Goal: Communication & Community: Answer question/provide support

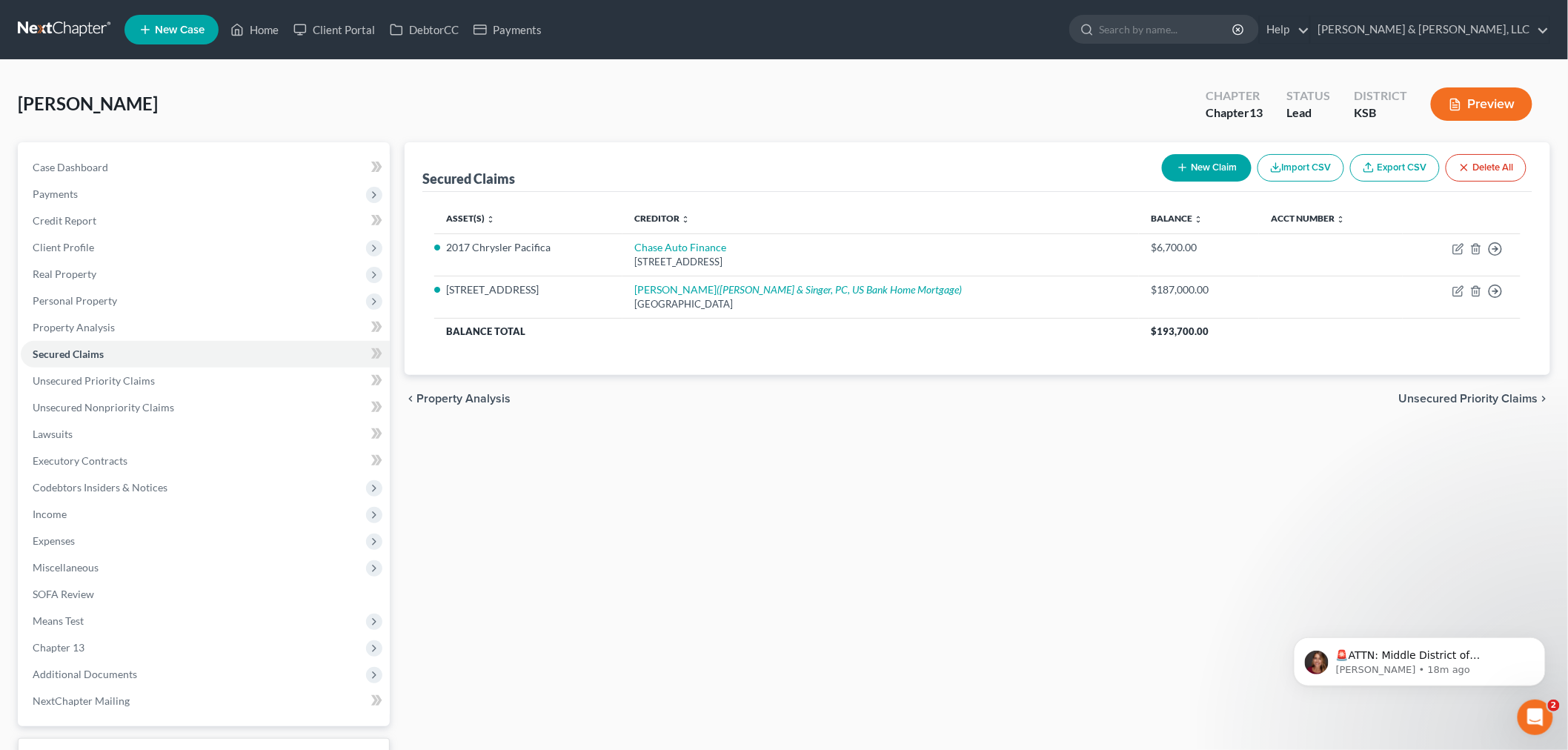
click at [245, 11] on ul "New Case Home Client Portal DebtorCC Payments - No Result - See all results Or …" at bounding box center [837, 29] width 1426 height 39
click at [279, 29] on link "Home" at bounding box center [255, 29] width 63 height 27
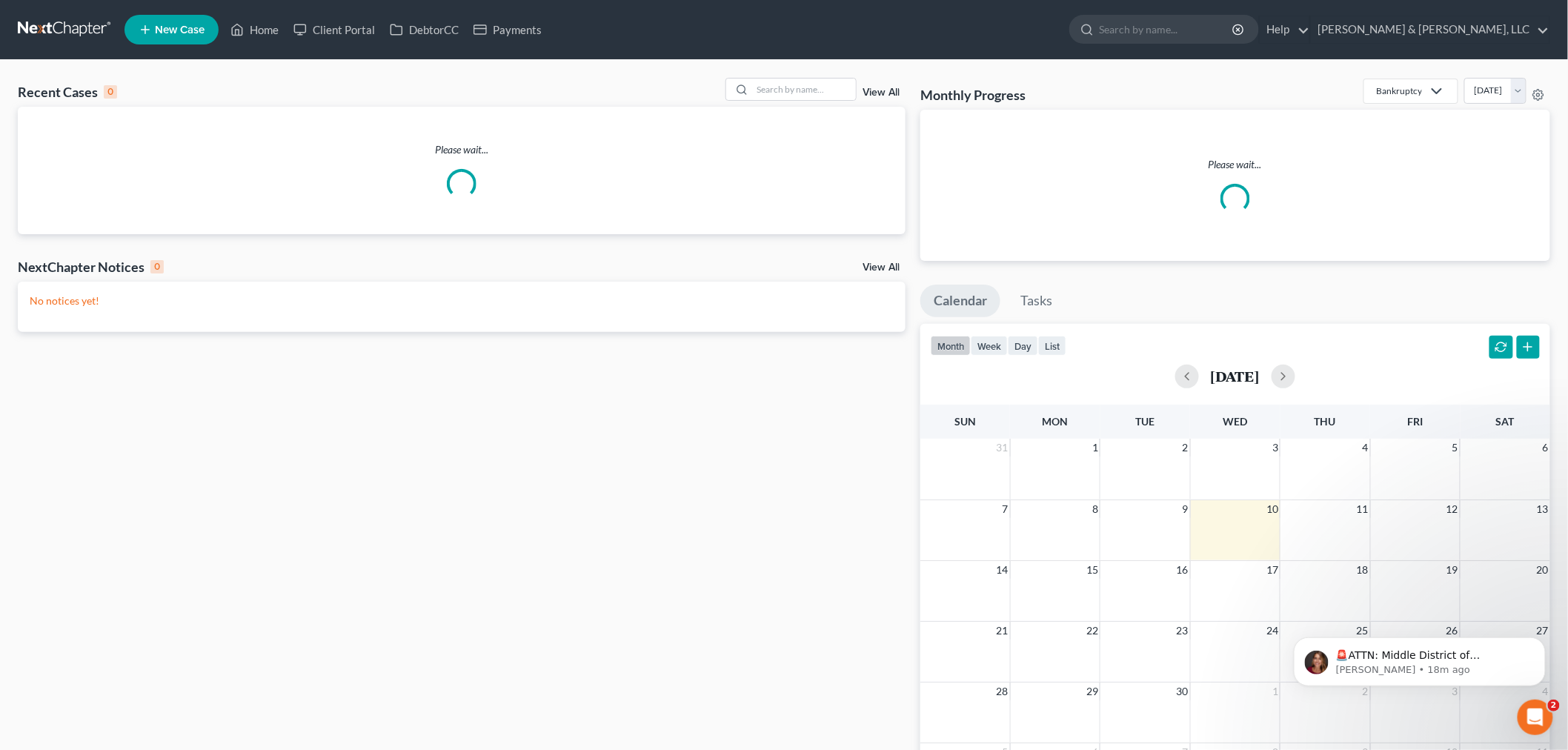
click at [781, 104] on div "Recent Cases 0 View All" at bounding box center [462, 92] width 888 height 29
click at [782, 99] on input "search" at bounding box center [804, 89] width 104 height 22
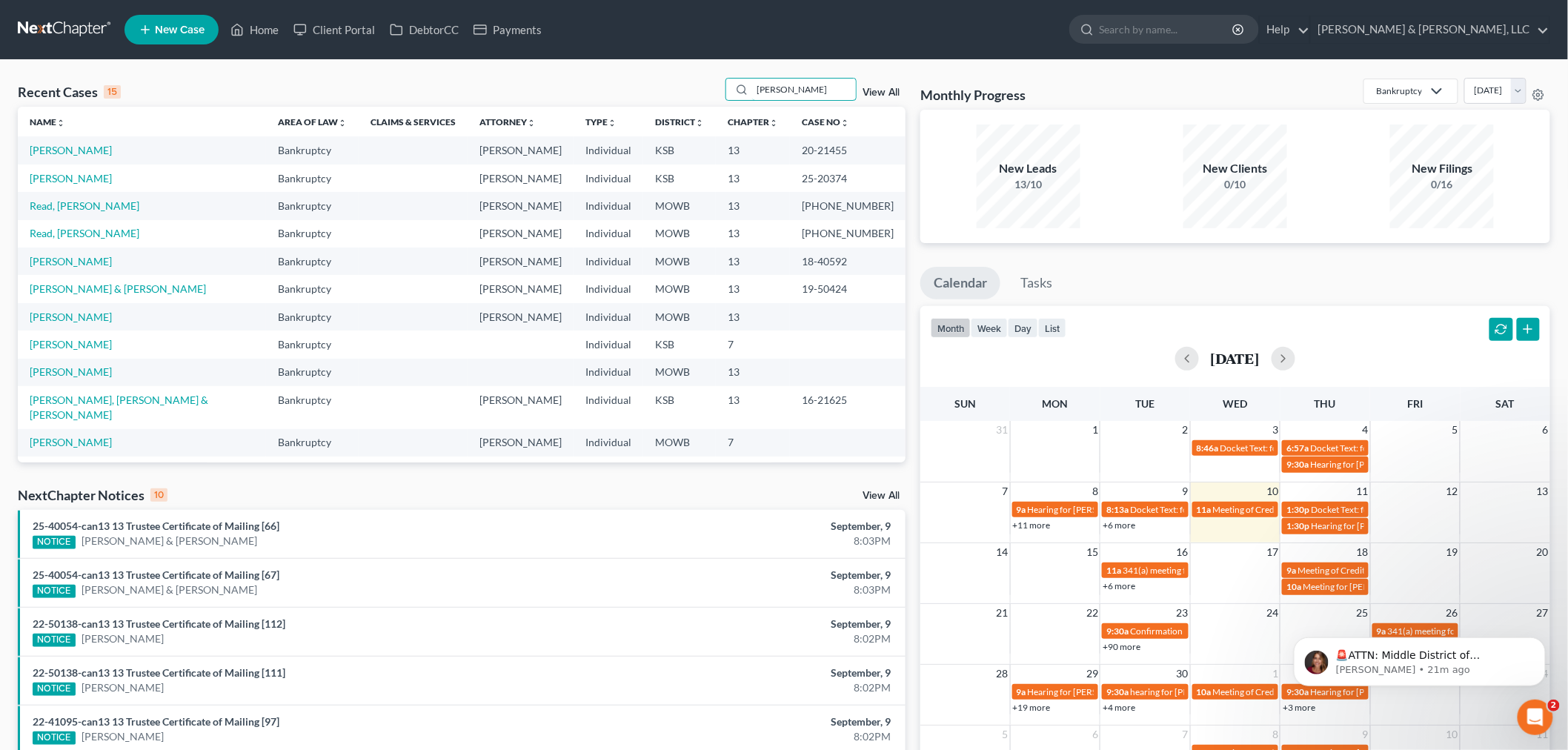
drag, startPoint x: 800, startPoint y: 83, endPoint x: 764, endPoint y: 75, distance: 36.9
click at [765, 75] on div "Recent Cases 15 [PERSON_NAME] View All Name unfold_more expand_more expand_less…" at bounding box center [784, 549] width 1568 height 980
click at [790, 89] on input "[PERSON_NAME]" at bounding box center [804, 89] width 104 height 22
click at [803, 94] on input "[PERSON_NAME]" at bounding box center [804, 89] width 104 height 22
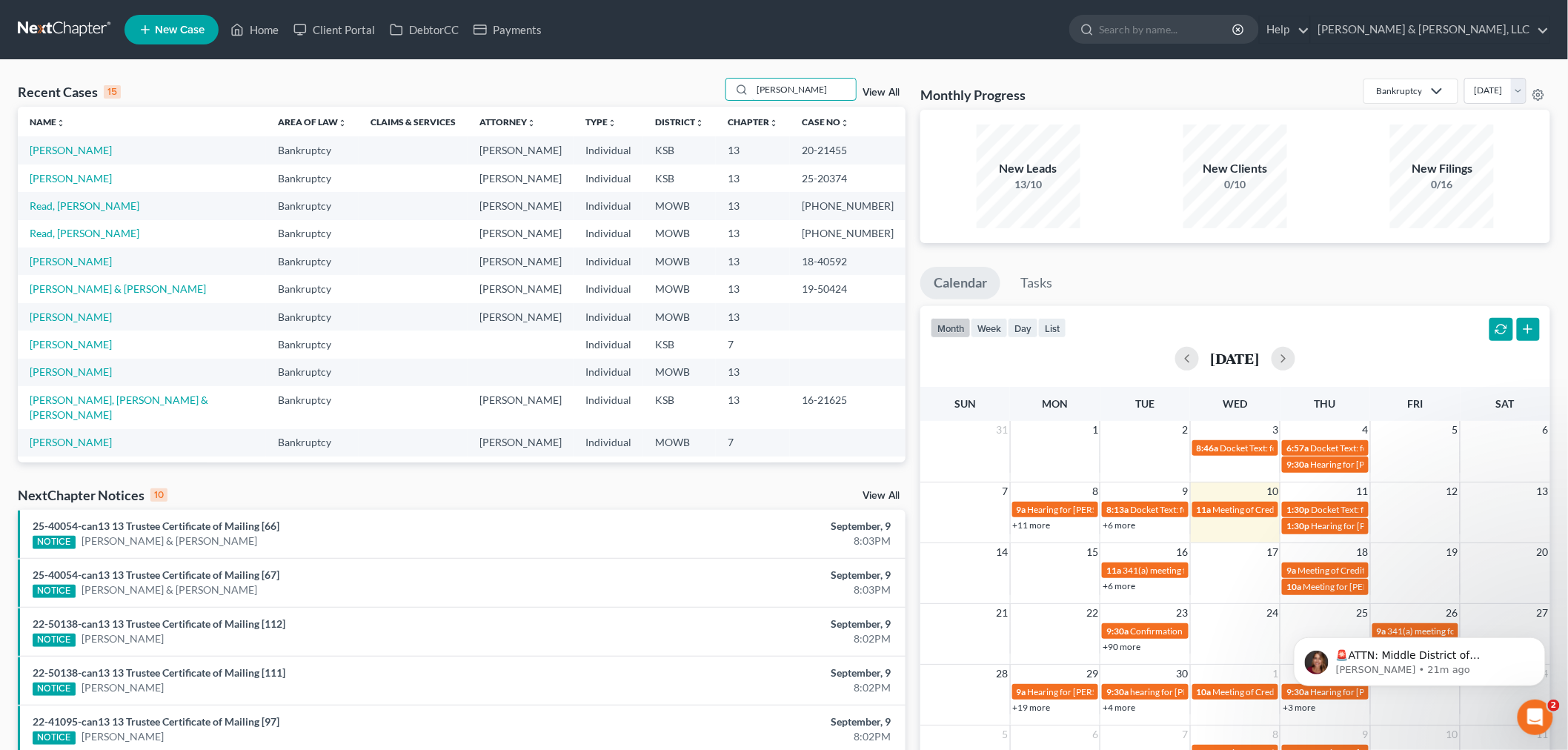
drag, startPoint x: 742, startPoint y: 64, endPoint x: 728, endPoint y: 60, distance: 14.6
click at [728, 60] on div "Recent Cases 15 [PERSON_NAME] View All Name unfold_more expand_more expand_less…" at bounding box center [784, 549] width 1568 height 980
type input "wheat"
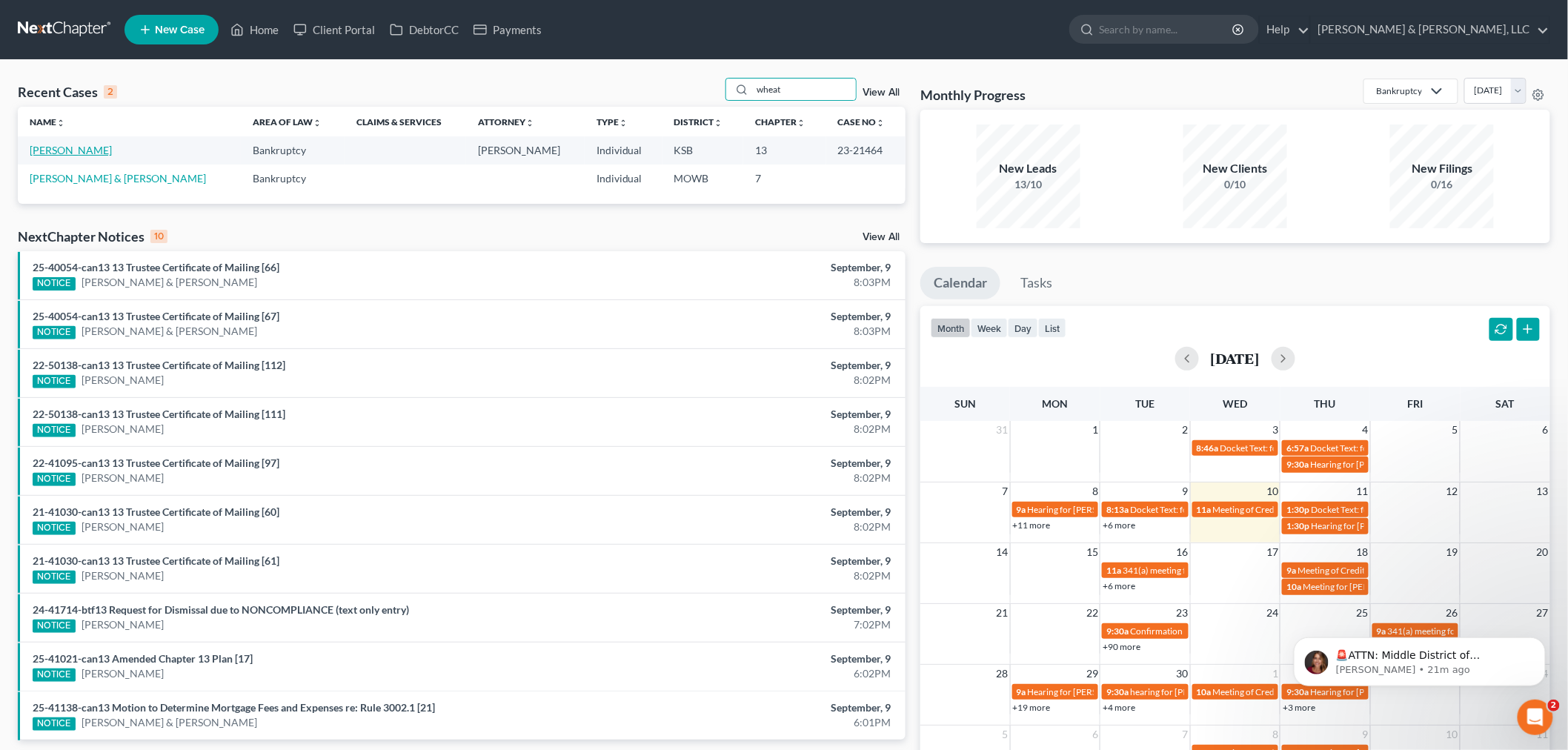
click at [47, 153] on link "[PERSON_NAME]" at bounding box center [70, 150] width 82 height 12
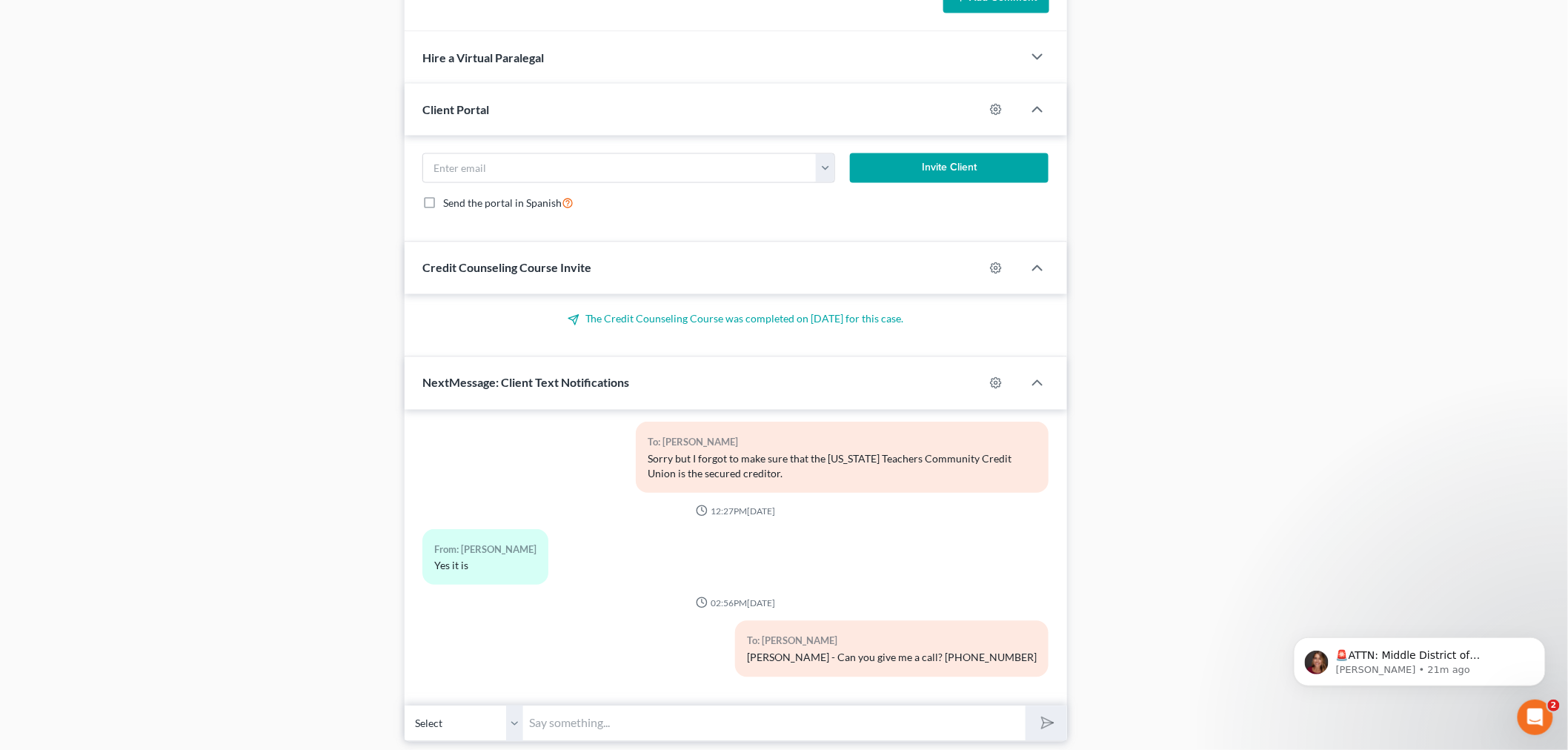
scroll to position [1060, 0]
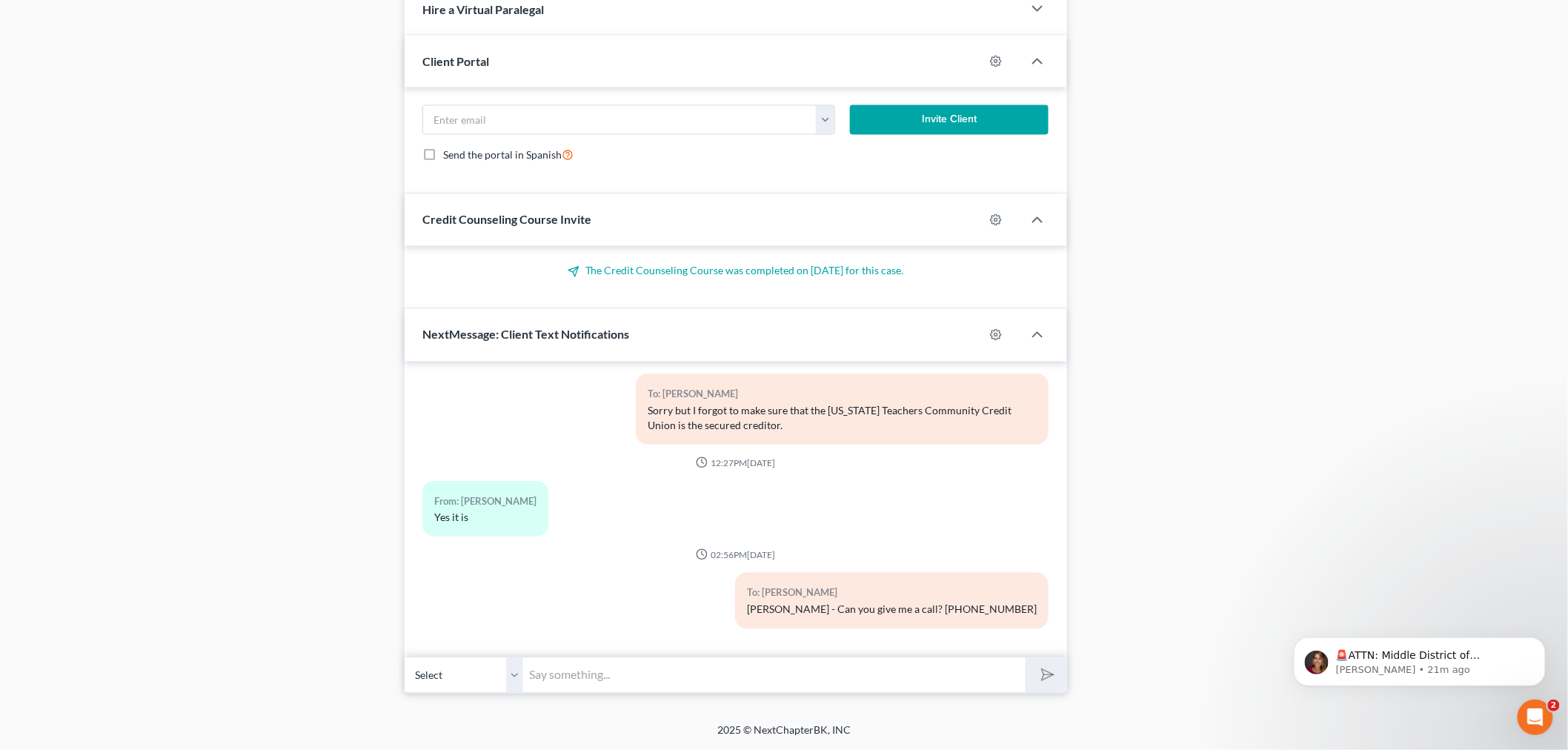
click at [573, 669] on input "text" at bounding box center [775, 675] width 503 height 36
type input "Hi [PERSON_NAME] trustee has requested a copy of the settlement statement on th…"
click at [1025, 658] on button "submit" at bounding box center [1045, 675] width 41 height 35
